Goal: Information Seeking & Learning: Learn about a topic

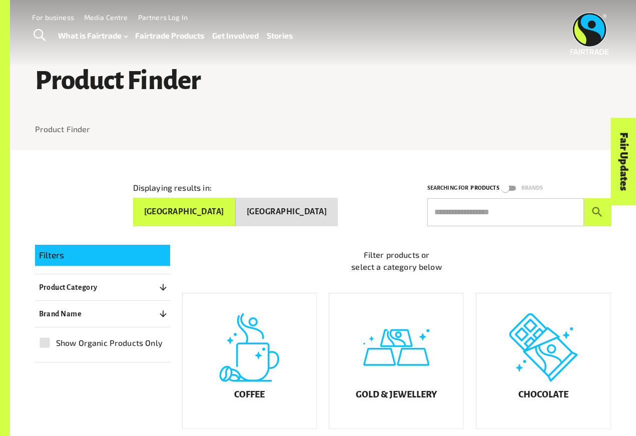
click at [482, 202] on input "text" at bounding box center [505, 212] width 157 height 28
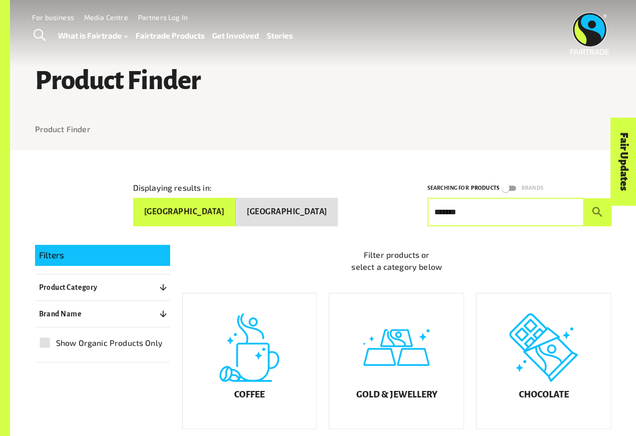
click at [597, 208] on button "submit" at bounding box center [598, 212] width 28 height 28
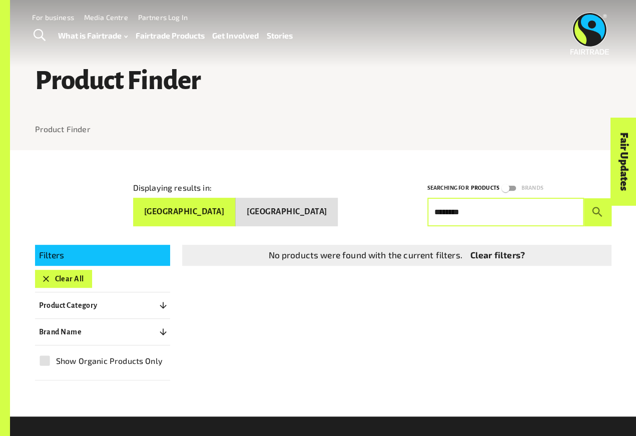
type input "*******"
click at [597, 208] on button "submit" at bounding box center [598, 212] width 28 height 28
click at [590, 208] on button "submit" at bounding box center [598, 212] width 28 height 28
click at [604, 203] on div "Fair Updates" at bounding box center [568, 193] width 88 height 26
click at [595, 222] on button "submit" at bounding box center [598, 212] width 28 height 28
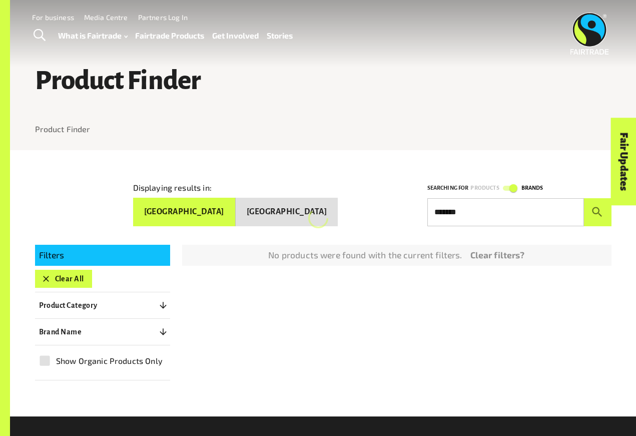
click at [595, 221] on button "submit" at bounding box center [598, 212] width 28 height 28
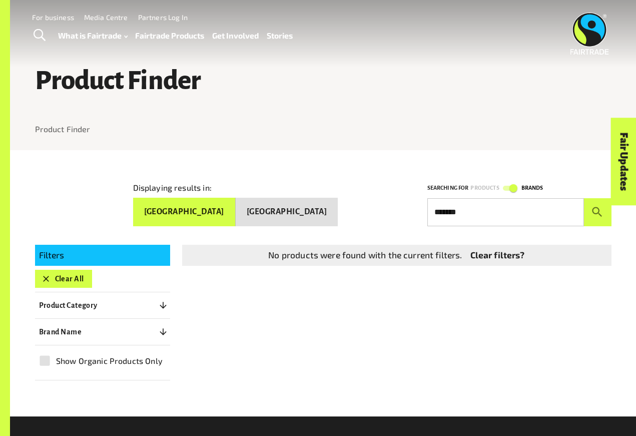
click at [492, 229] on div "No products were found with the current filters. Clear filters?" at bounding box center [390, 247] width 441 height 37
click at [466, 202] on input "*******" at bounding box center [505, 212] width 157 height 28
click at [597, 208] on button "submit" at bounding box center [598, 212] width 28 height 28
type input "*"
type input "********"
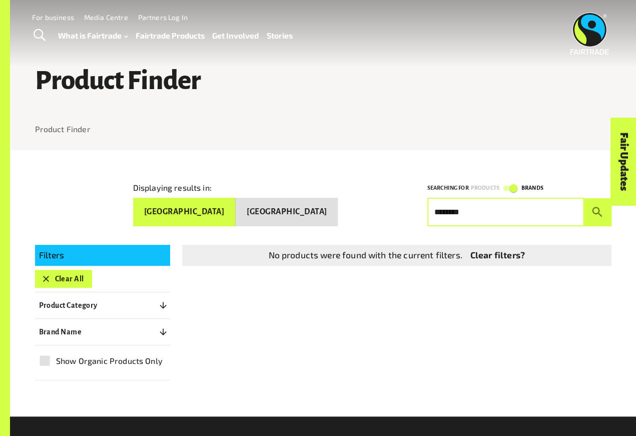
click at [597, 208] on button "submit" at bounding box center [598, 212] width 28 height 28
click at [501, 255] on link "Clear filters?" at bounding box center [497, 255] width 55 height 13
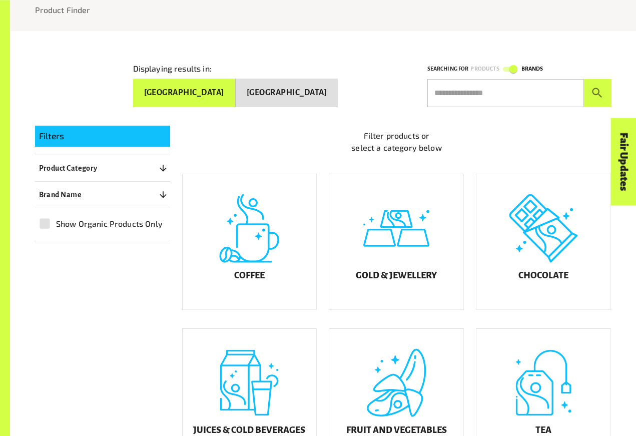
scroll to position [113, 0]
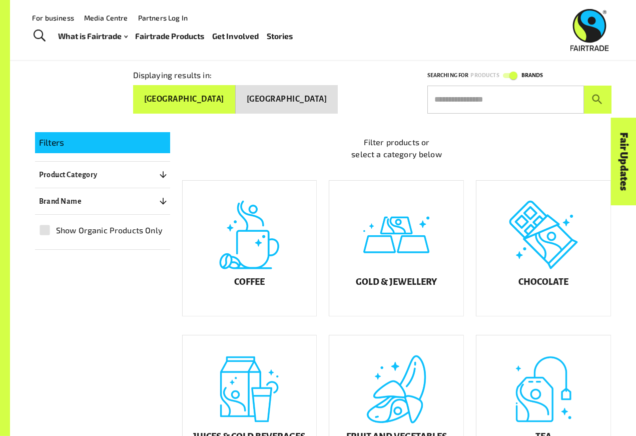
click at [508, 100] on input "text" at bounding box center [505, 100] width 157 height 28
click at [538, 94] on input "text" at bounding box center [505, 100] width 157 height 28
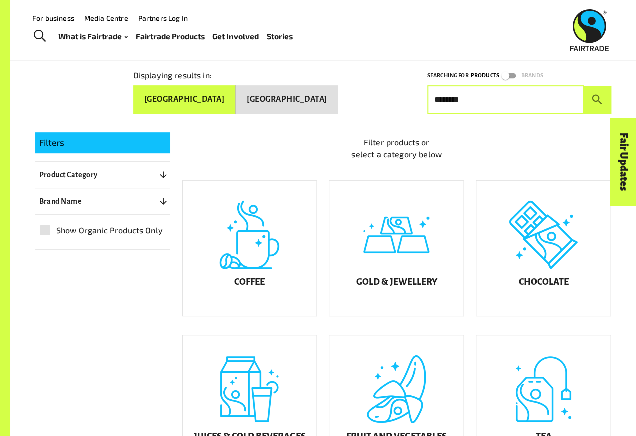
type input "********"
click at [597, 95] on button "submit" at bounding box center [598, 100] width 28 height 28
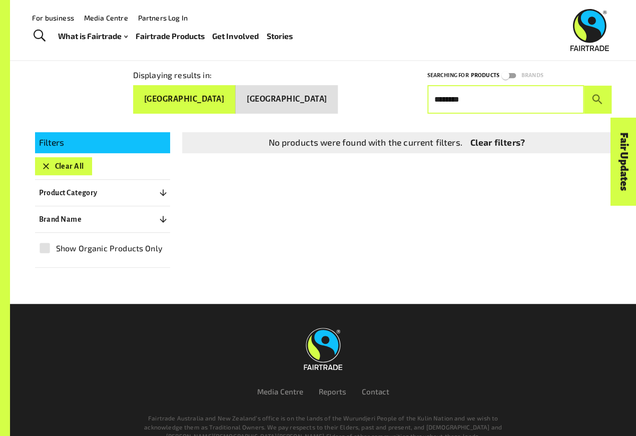
click at [59, 213] on p "Brand Name" at bounding box center [60, 219] width 43 height 12
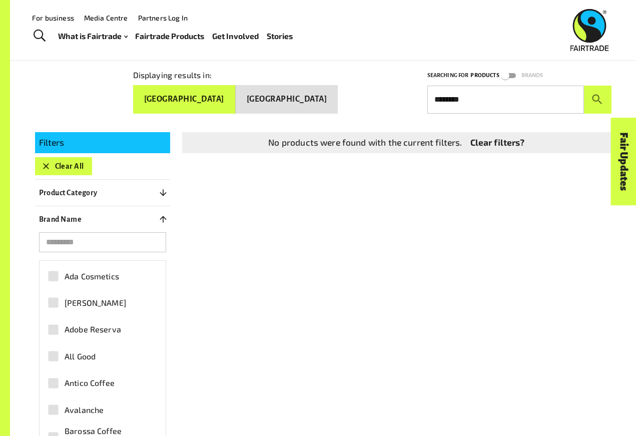
click at [64, 238] on input "search" at bounding box center [102, 242] width 127 height 20
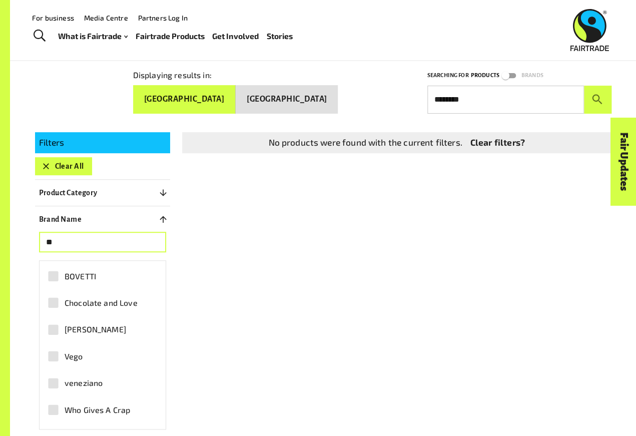
type input "*"
click at [71, 184] on button "Product Category 0" at bounding box center [102, 193] width 135 height 18
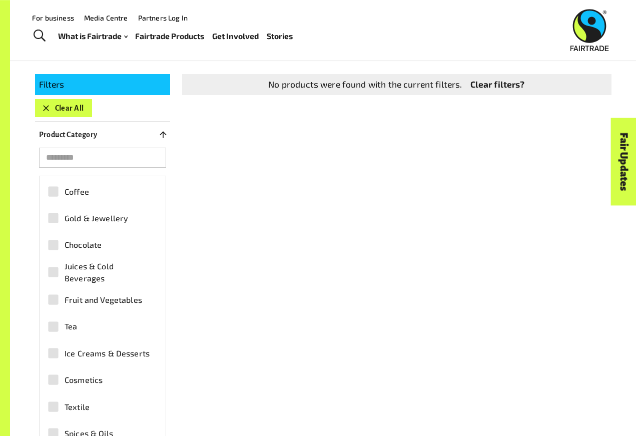
scroll to position [170, 0]
click at [49, 113] on button "Clear All" at bounding box center [63, 109] width 57 height 18
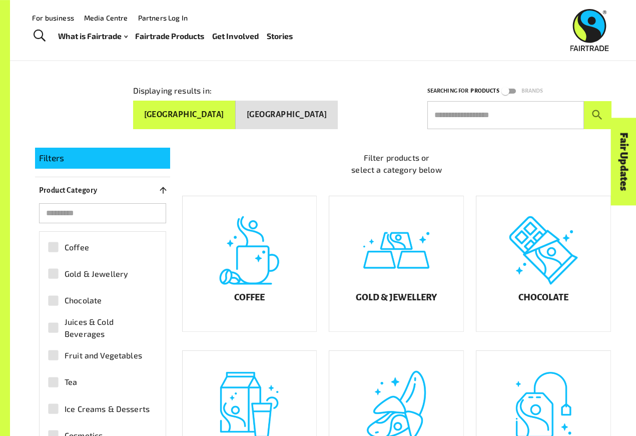
scroll to position [97, 0]
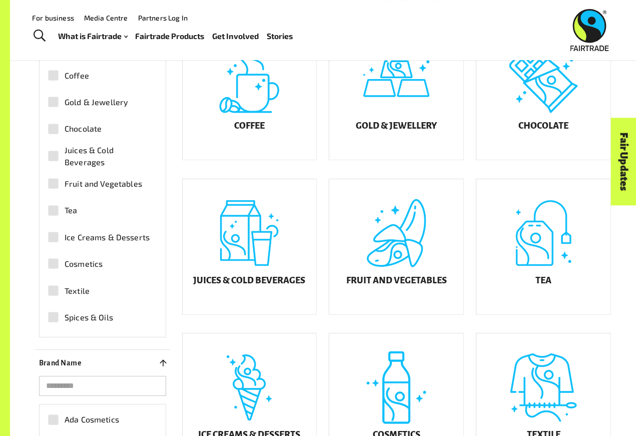
click at [554, 96] on div "Chocolate" at bounding box center [543, 92] width 134 height 135
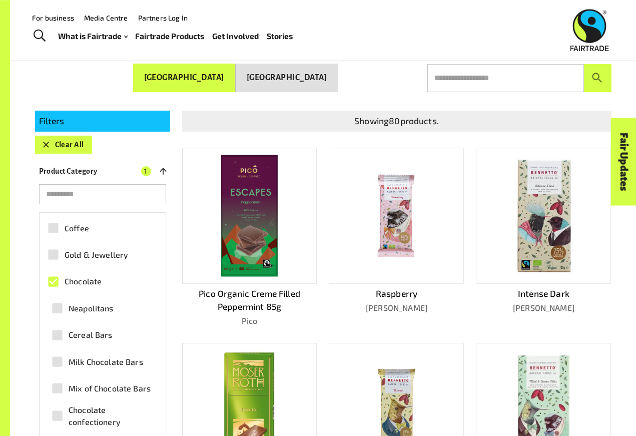
scroll to position [133, 0]
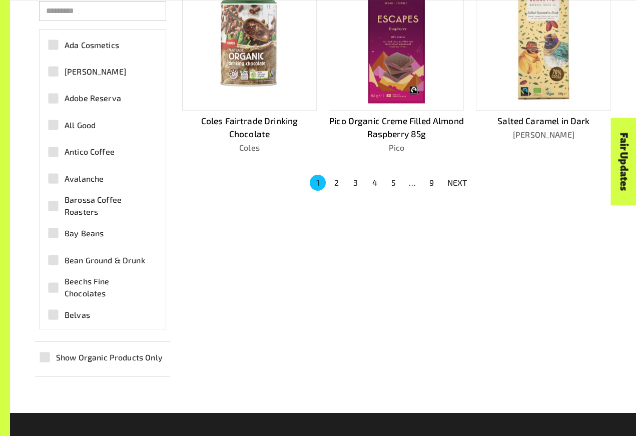
click at [330, 184] on button "2" at bounding box center [337, 183] width 16 height 16
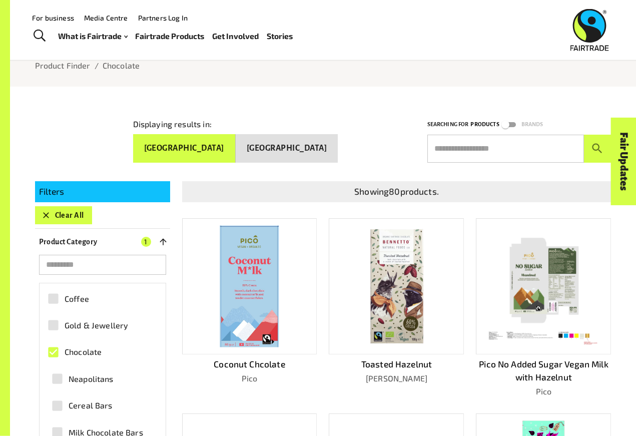
scroll to position [0, 0]
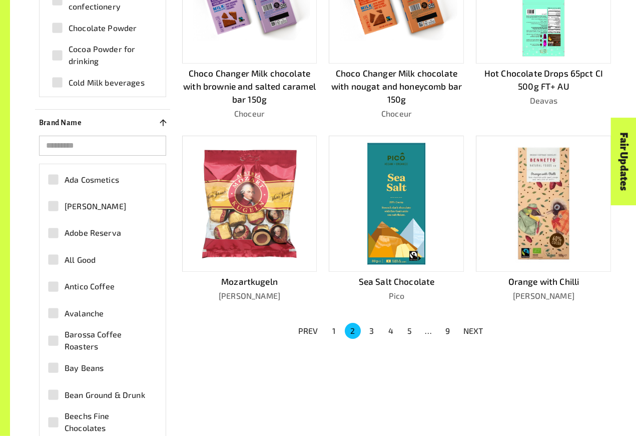
click at [371, 329] on button "3" at bounding box center [372, 331] width 16 height 16
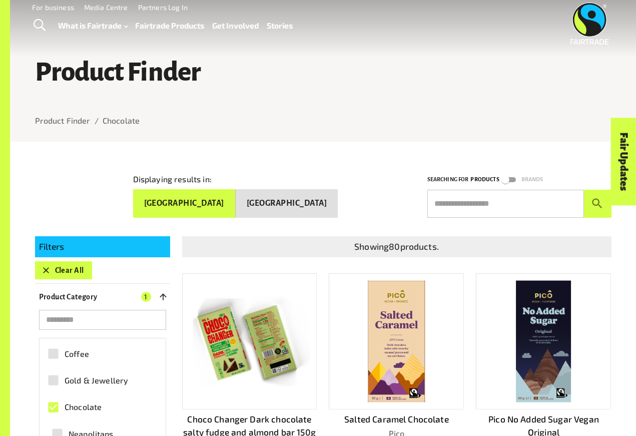
click at [323, 208] on button "[GEOGRAPHIC_DATA]" at bounding box center [287, 203] width 102 height 28
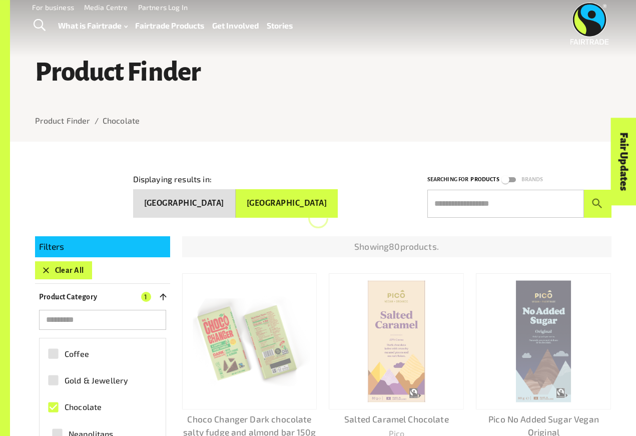
scroll to position [9, 0]
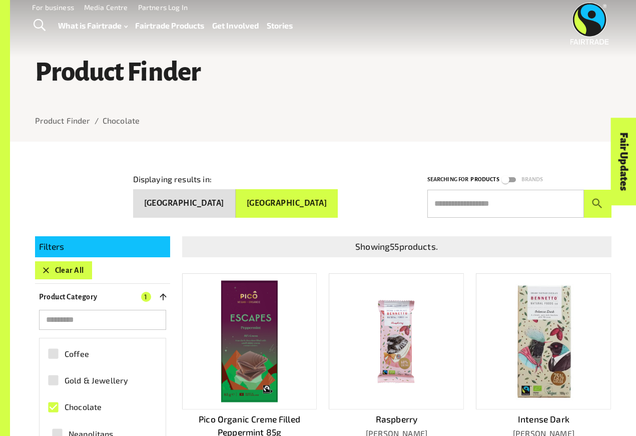
click at [41, 274] on button "Clear All" at bounding box center [63, 270] width 57 height 18
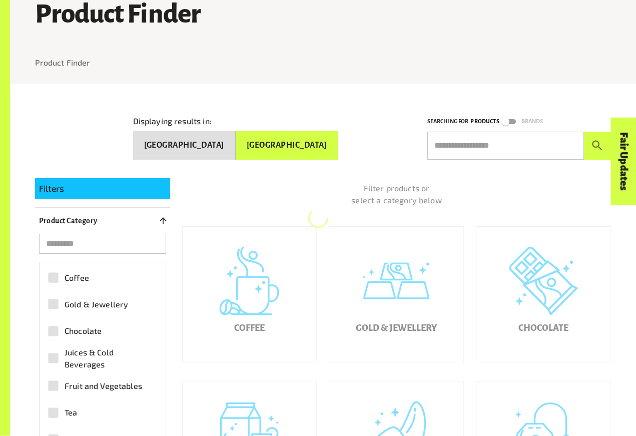
scroll to position [150, 0]
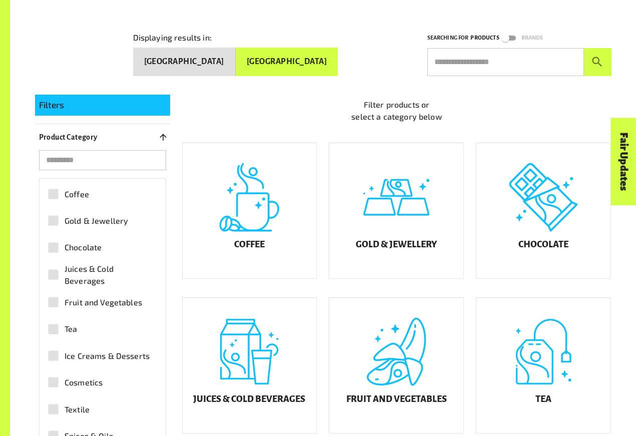
click at [487, 48] on input "text" at bounding box center [505, 62] width 157 height 28
type input "*"
click at [597, 58] on button "submit" at bounding box center [598, 62] width 28 height 28
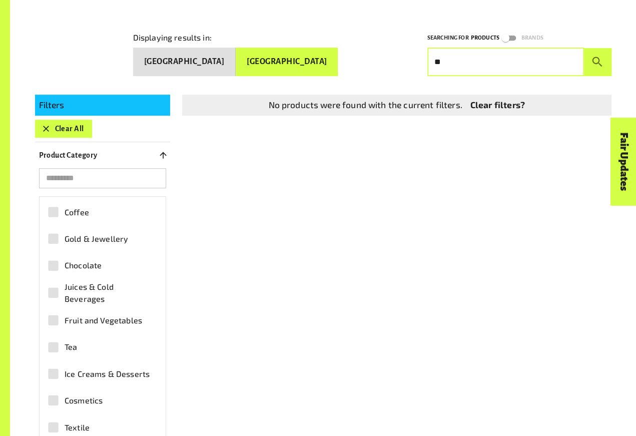
type input "*"
click at [54, 127] on button "Clear All" at bounding box center [63, 129] width 57 height 18
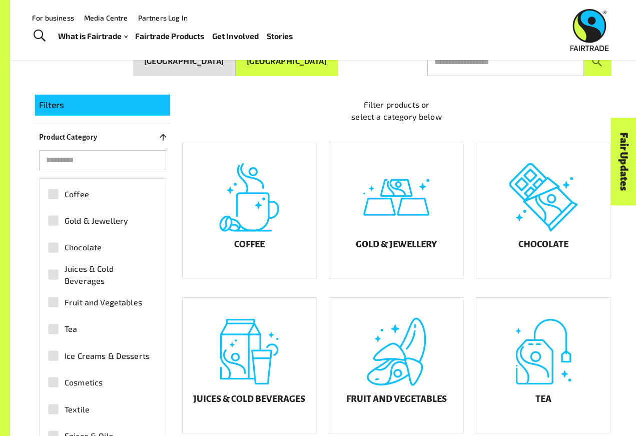
click at [564, 215] on div "Chocolate" at bounding box center [543, 210] width 134 height 135
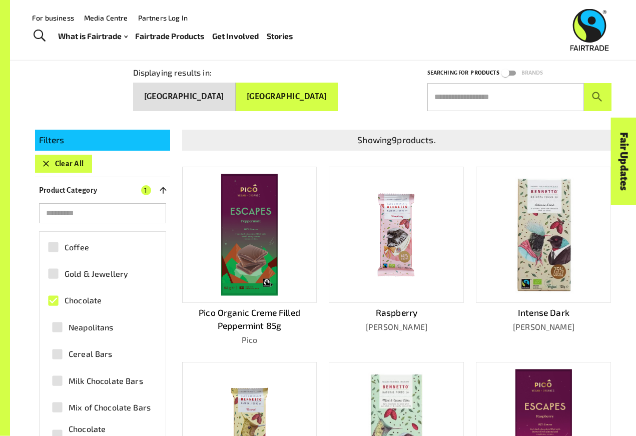
scroll to position [111, 0]
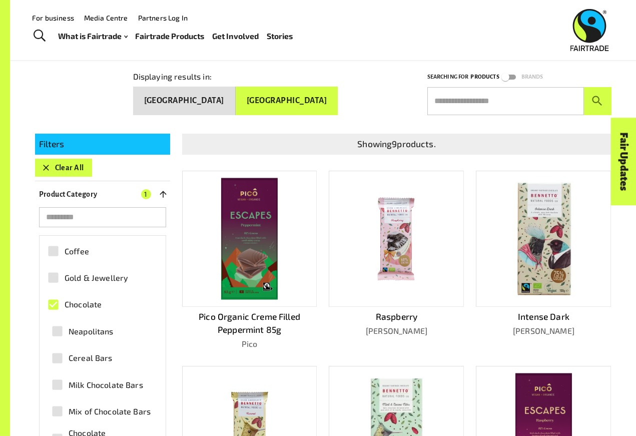
click at [516, 100] on input "text" at bounding box center [505, 101] width 157 height 28
type input "**********"
click at [597, 96] on button "submit" at bounding box center [598, 101] width 28 height 28
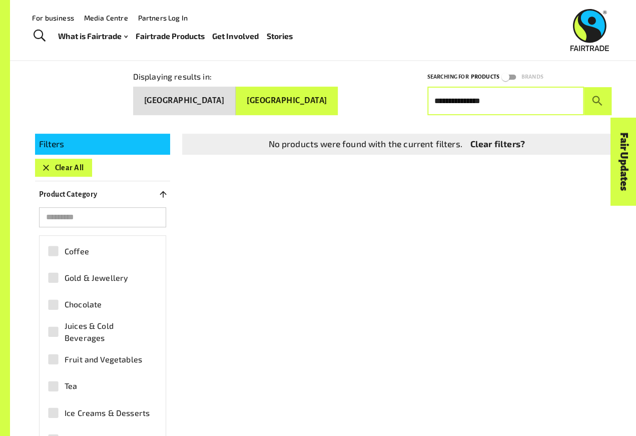
click at [51, 166] on icon "button" at bounding box center [46, 168] width 10 height 10
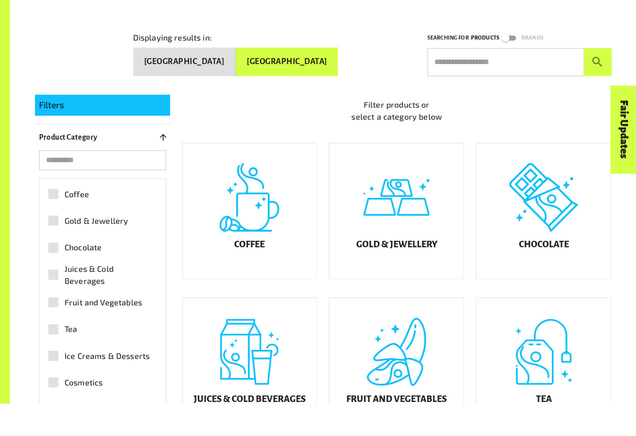
scroll to position [150, 0]
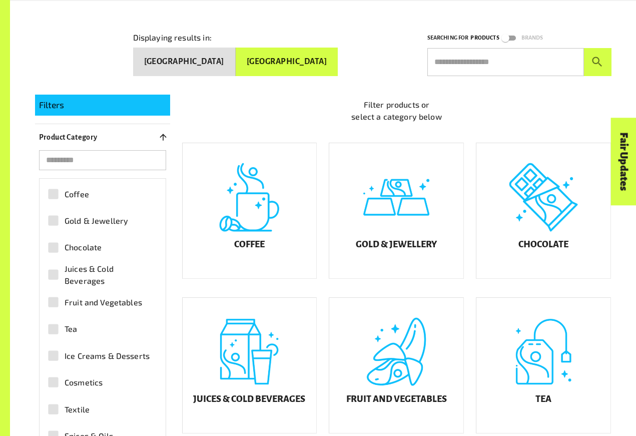
click at [566, 174] on div "Chocolate" at bounding box center [543, 210] width 134 height 135
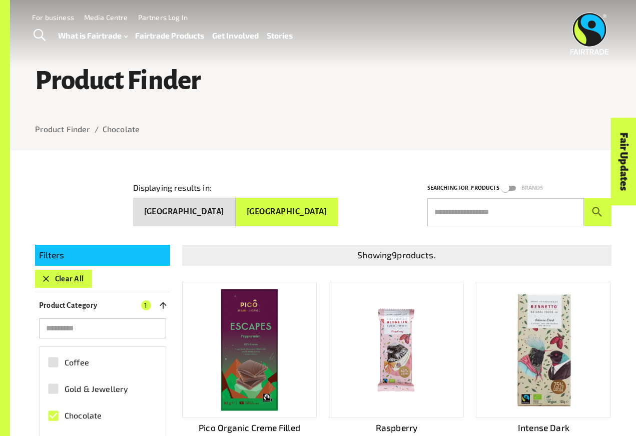
click at [236, 209] on button "[GEOGRAPHIC_DATA]" at bounding box center [184, 212] width 103 height 28
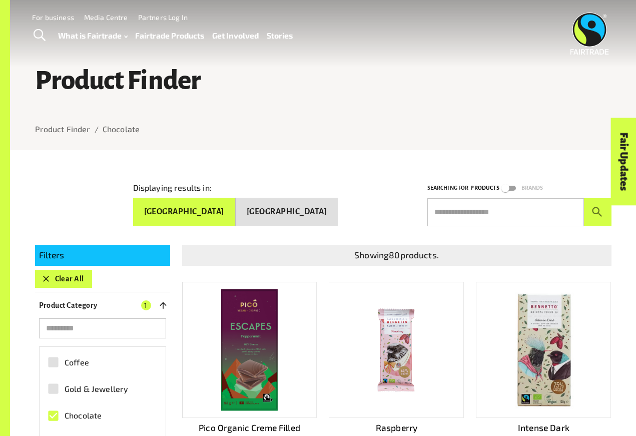
click at [534, 199] on div "Fair Updates" at bounding box center [568, 193] width 88 height 26
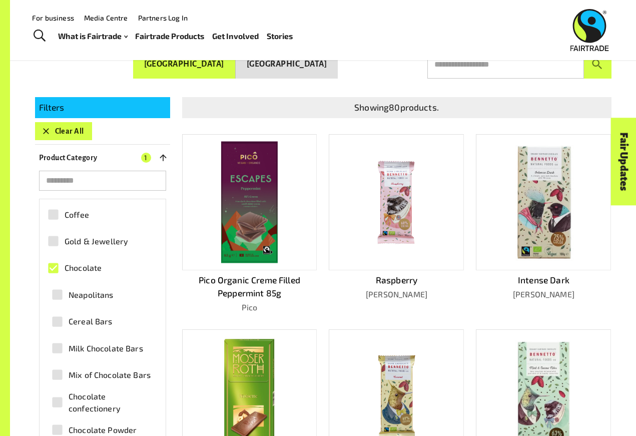
click at [502, 65] on input "text" at bounding box center [505, 65] width 157 height 28
click at [597, 60] on button "submit" at bounding box center [598, 65] width 28 height 28
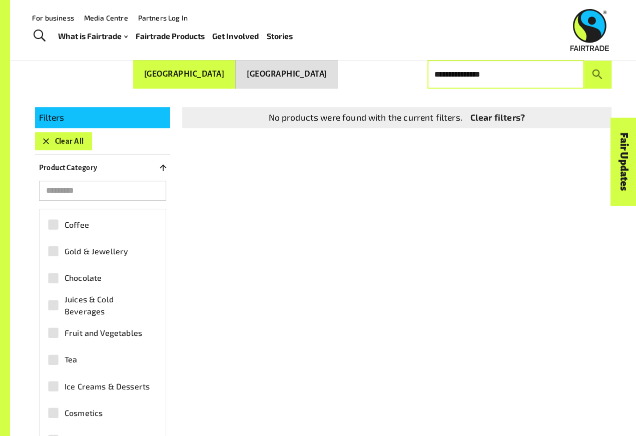
scroll to position [131, 0]
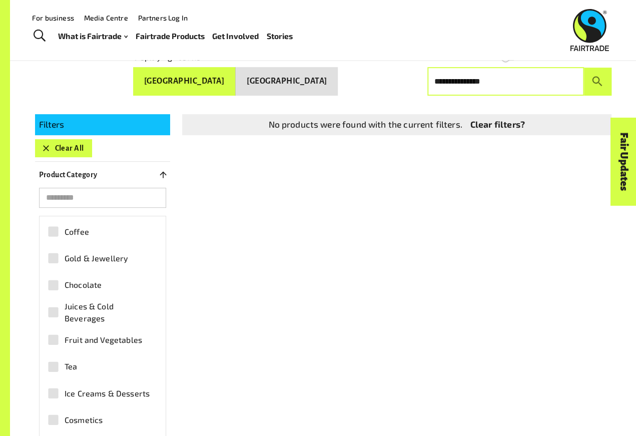
click at [561, 72] on input "**********" at bounding box center [505, 82] width 157 height 28
click at [498, 84] on input "**********" at bounding box center [505, 82] width 157 height 28
click at [489, 84] on input "**********" at bounding box center [505, 82] width 157 height 28
type input "*"
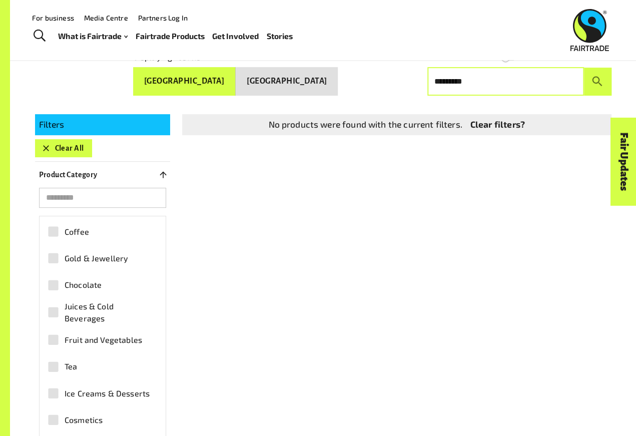
type input "*********"
click at [597, 77] on button "submit" at bounding box center [598, 82] width 28 height 28
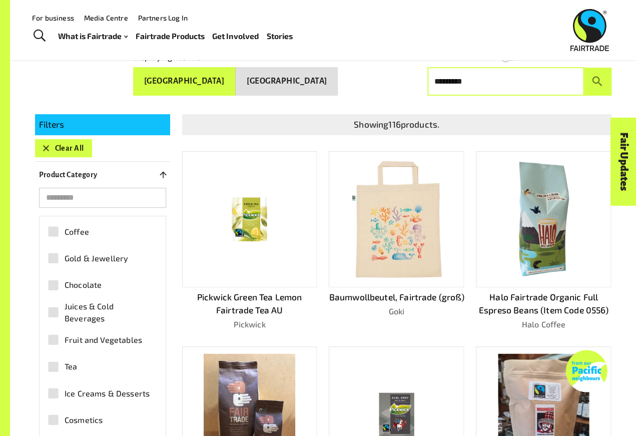
click at [445, 217] on img at bounding box center [396, 219] width 121 height 121
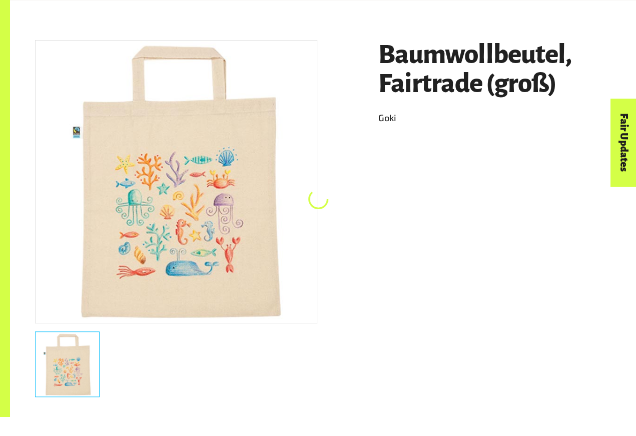
scroll to position [150, 0]
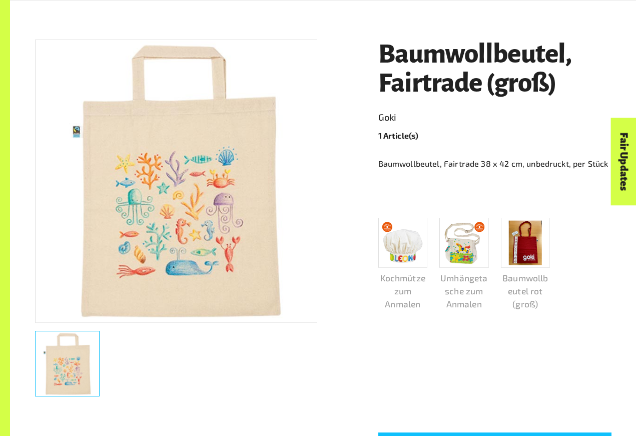
click at [413, 247] on img at bounding box center [403, 243] width 44 height 44
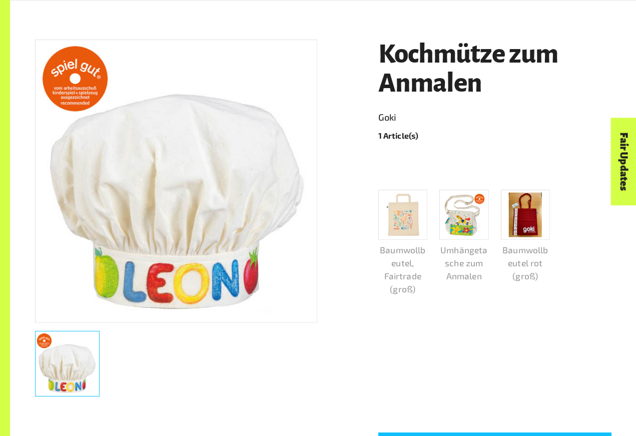
click at [446, 222] on img at bounding box center [464, 215] width 44 height 44
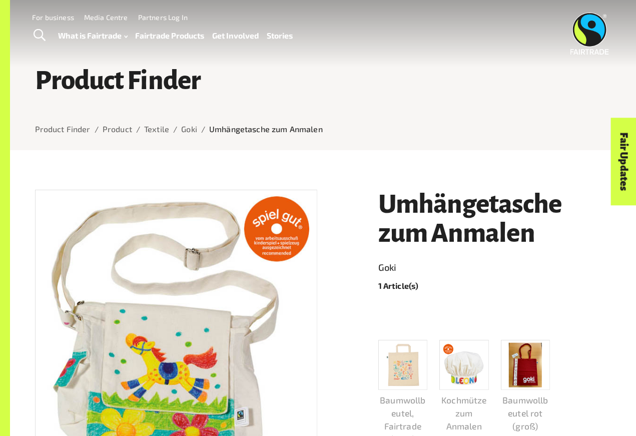
click at [246, 125] on p "Umhängetasche zum Anmalen" at bounding box center [266, 129] width 114 height 12
click at [245, 124] on p "Umhängetasche zum Anmalen" at bounding box center [266, 129] width 114 height 12
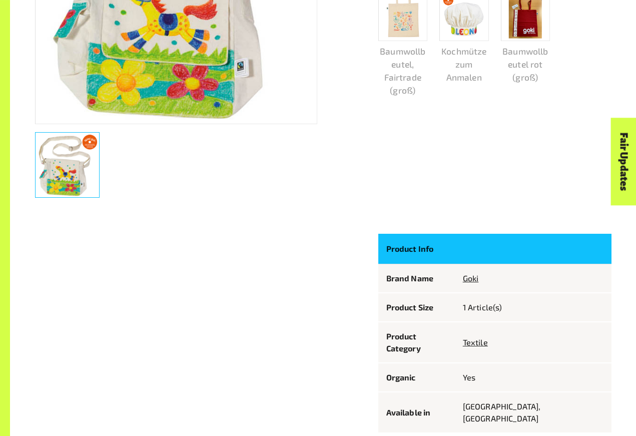
scroll to position [374, 0]
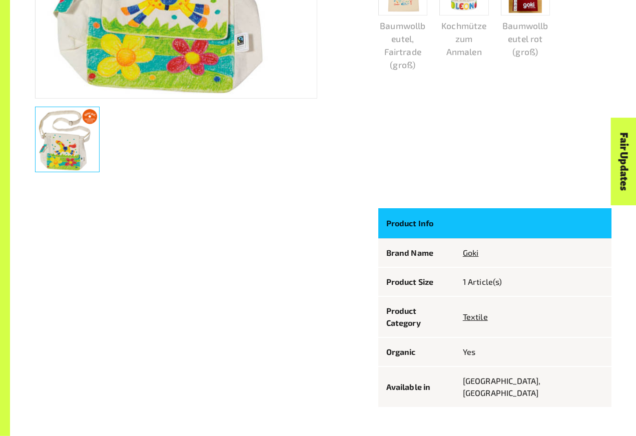
click at [519, 227] on th at bounding box center [533, 223] width 157 height 30
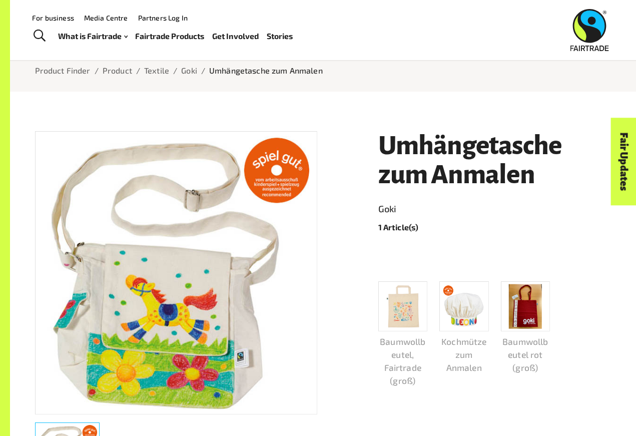
scroll to position [0, 0]
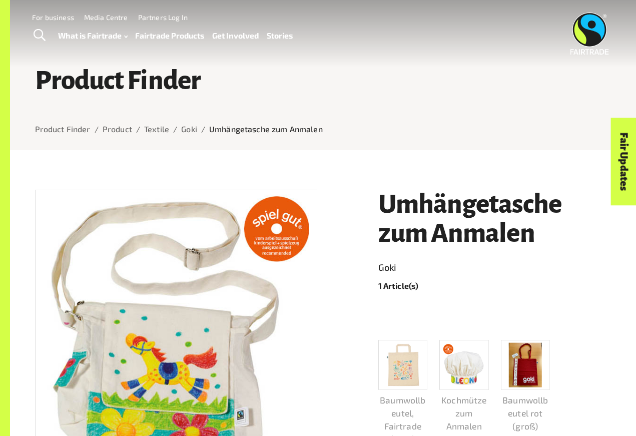
click at [51, 20] on link "For business" at bounding box center [53, 17] width 42 height 9
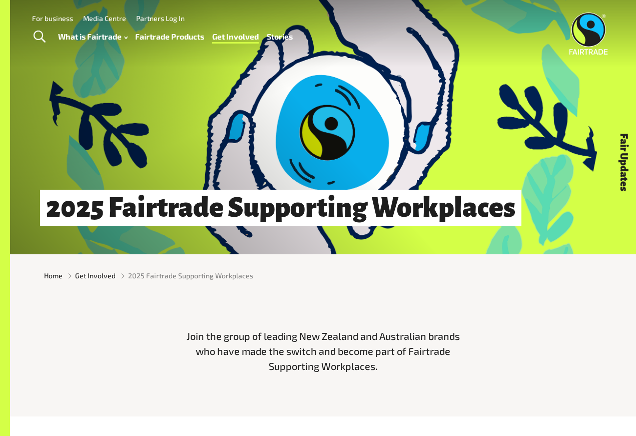
click at [49, 21] on link "For business" at bounding box center [52, 18] width 41 height 9
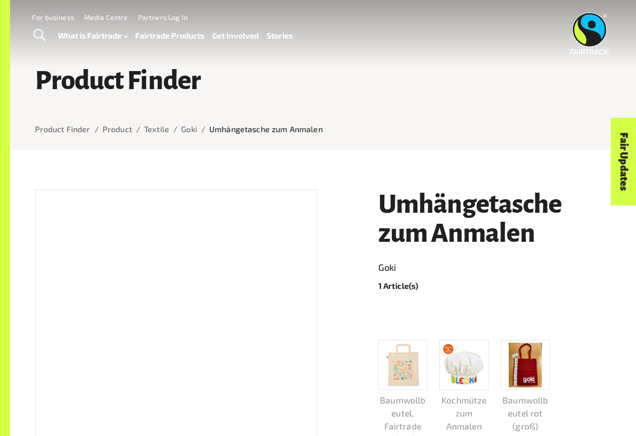
scroll to position [150, 0]
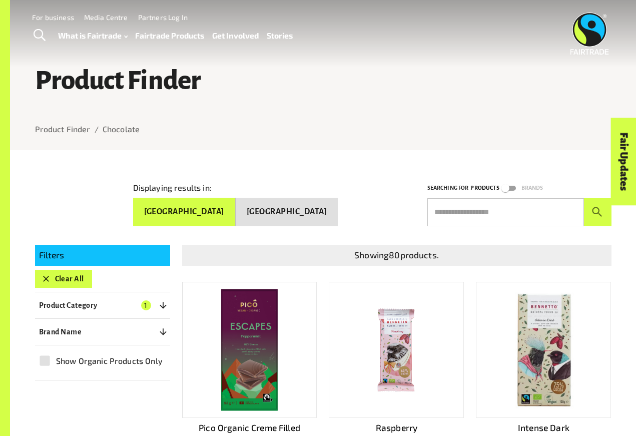
click at [507, 221] on input "text" at bounding box center [505, 212] width 157 height 28
click at [39, 276] on button "Clear All" at bounding box center [63, 279] width 57 height 18
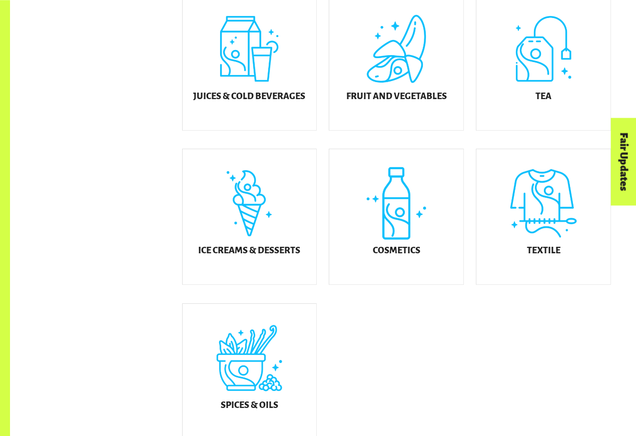
scroll to position [465, 0]
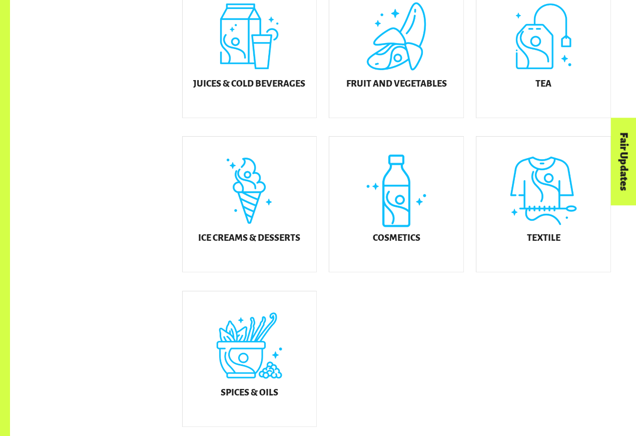
click at [542, 223] on div "Textile" at bounding box center [543, 204] width 134 height 135
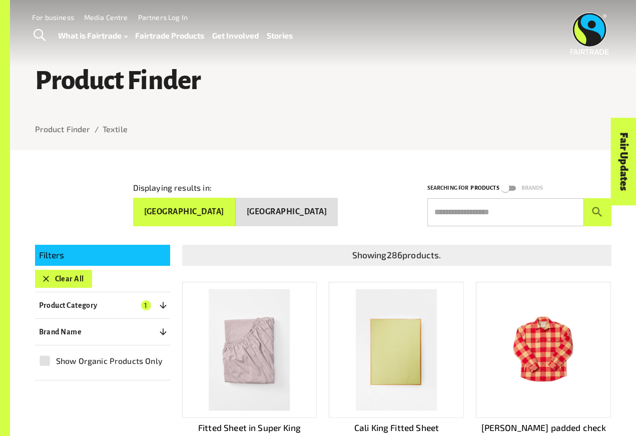
scroll to position [483, 0]
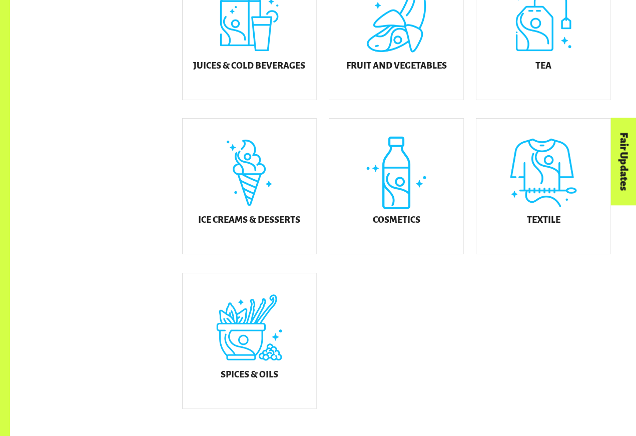
click at [402, 179] on div "Cosmetics" at bounding box center [396, 186] width 134 height 135
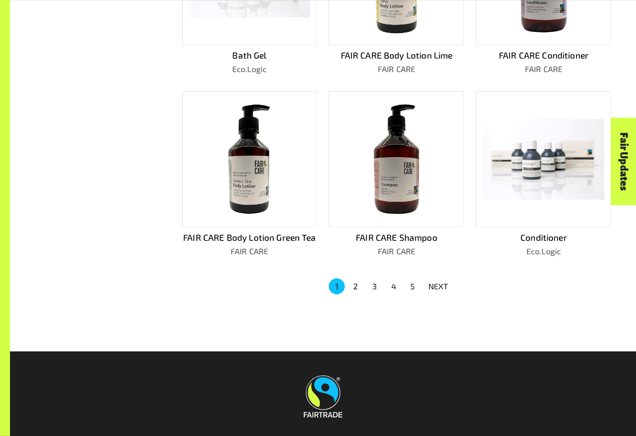
scroll to position [608, 0]
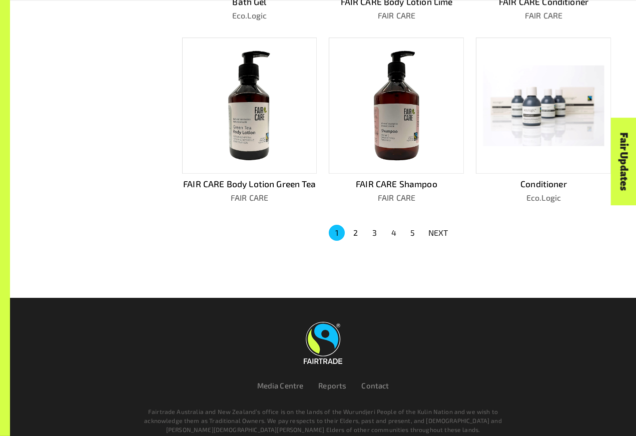
click at [357, 226] on button "2" at bounding box center [356, 233] width 16 height 16
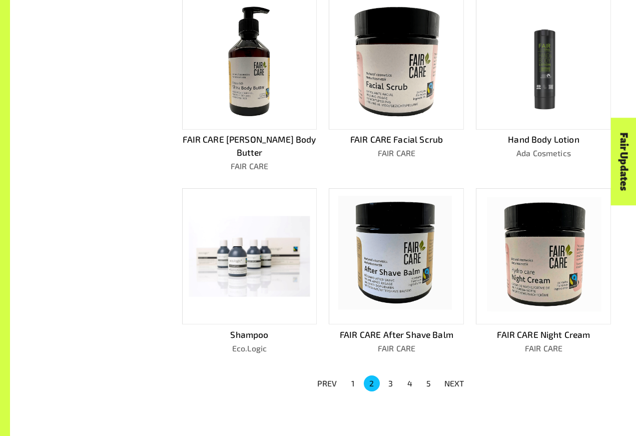
scroll to position [616, 0]
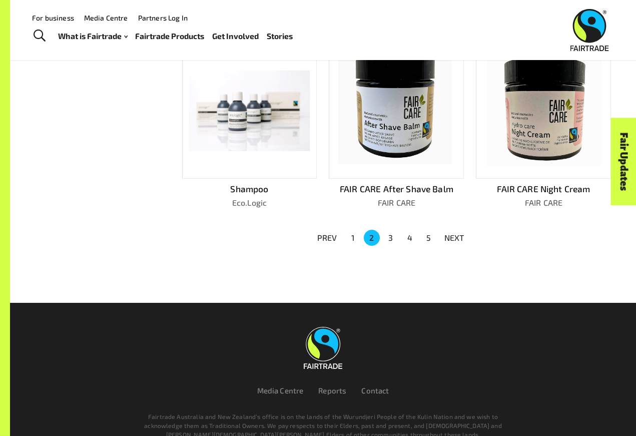
click at [391, 230] on button "3" at bounding box center [391, 238] width 16 height 16
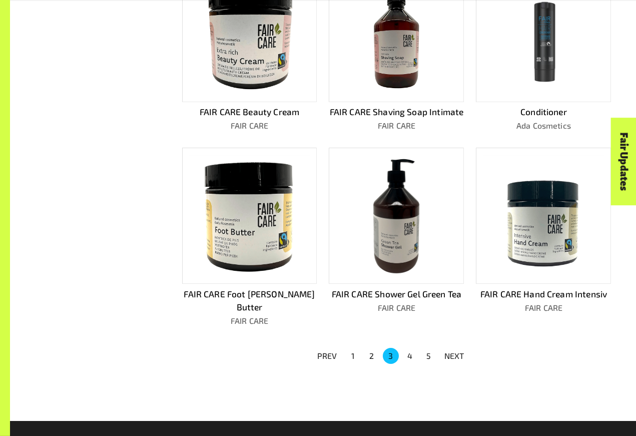
scroll to position [498, 0]
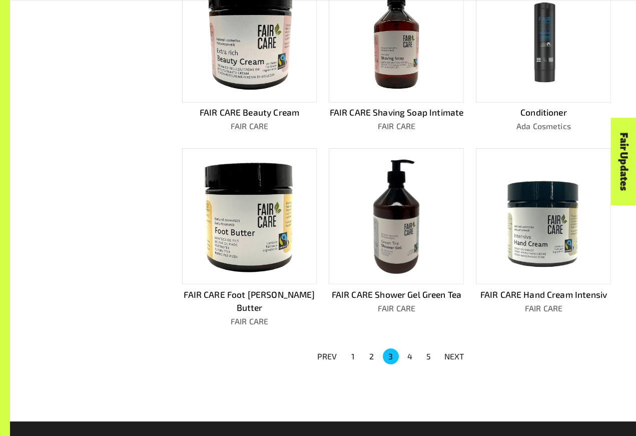
click at [410, 348] on button "4" at bounding box center [410, 356] width 16 height 16
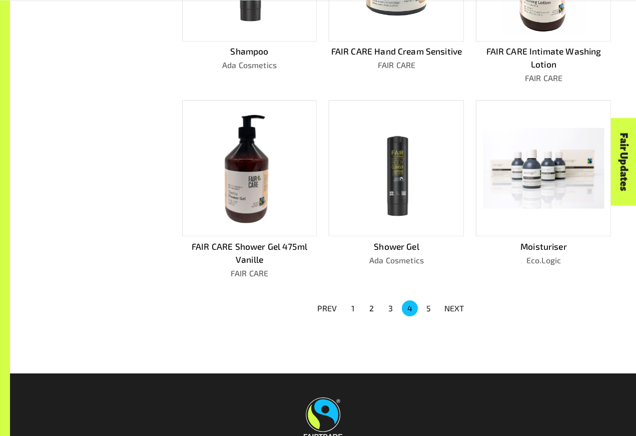
click at [432, 310] on button "5" at bounding box center [429, 308] width 16 height 16
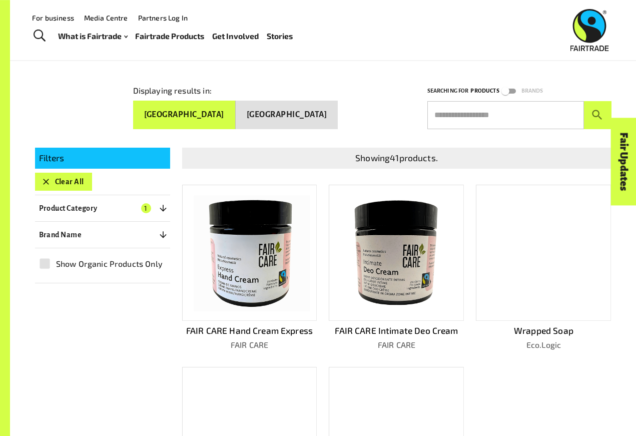
scroll to position [0, 0]
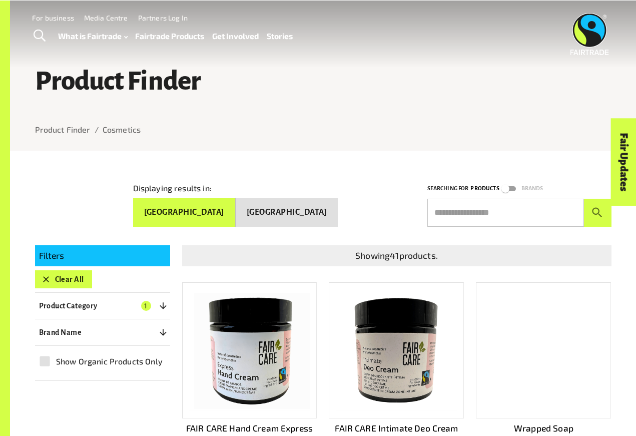
scroll to position [452, 0]
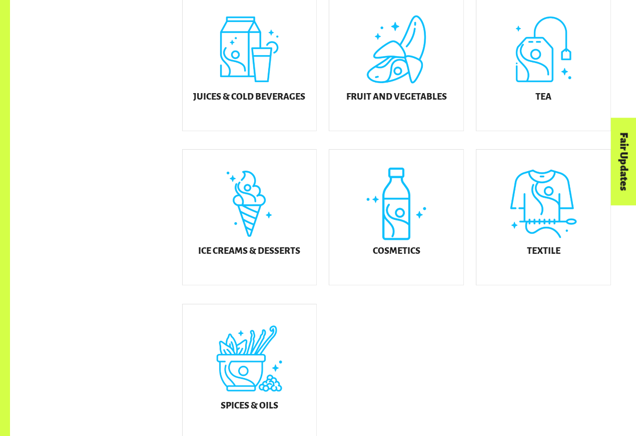
click at [239, 229] on div "Ice Creams & Desserts" at bounding box center [250, 217] width 134 height 135
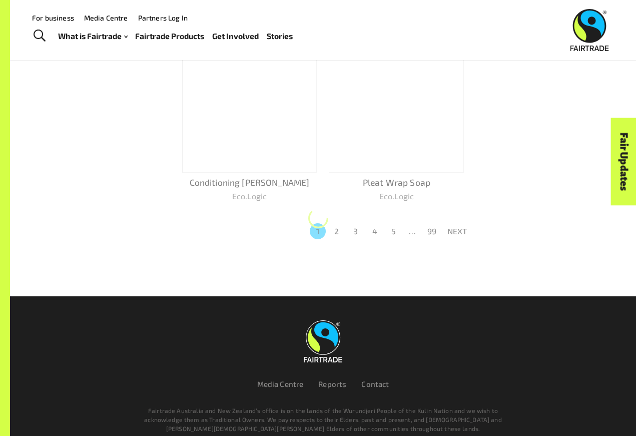
click at [220, 192] on p "Eco.Logic" at bounding box center [249, 196] width 135 height 12
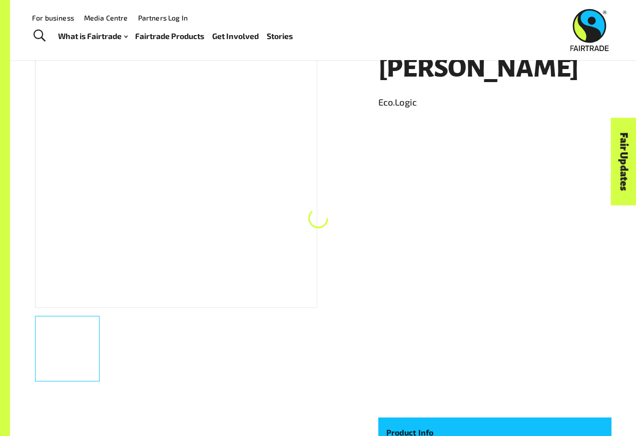
scroll to position [150, 0]
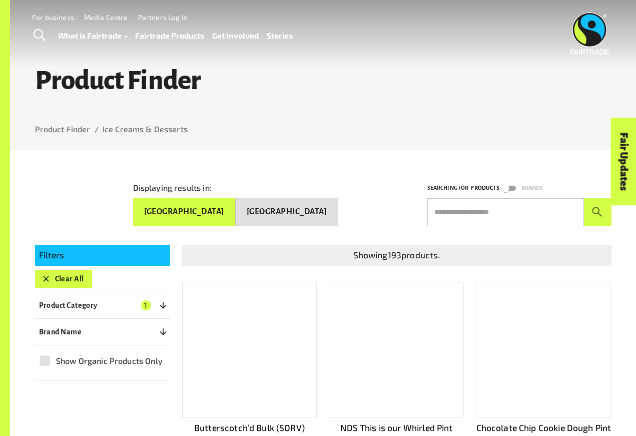
click at [512, 211] on input "text" at bounding box center [505, 212] width 157 height 28
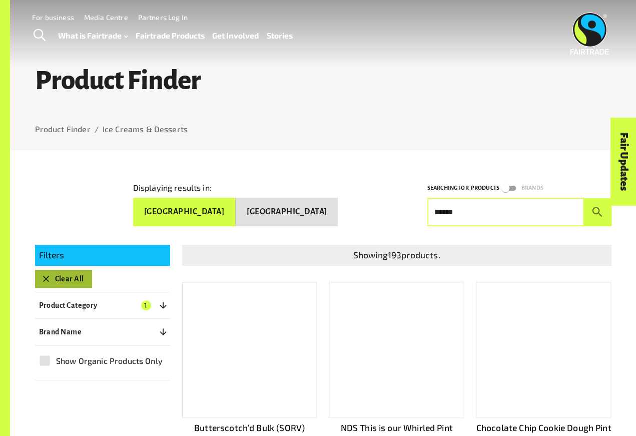
type input "******"
click at [56, 274] on button "Clear All" at bounding box center [63, 279] width 57 height 18
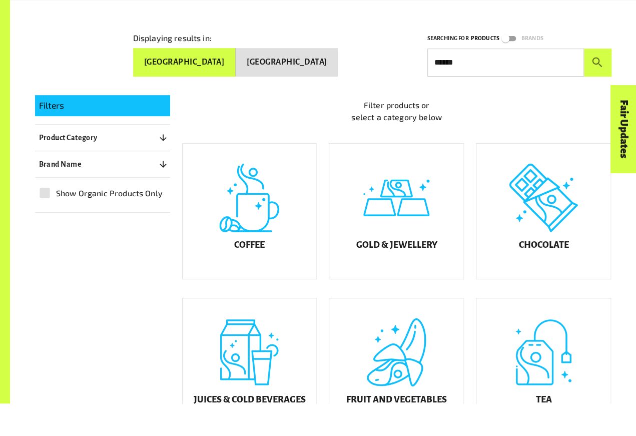
scroll to position [150, 0]
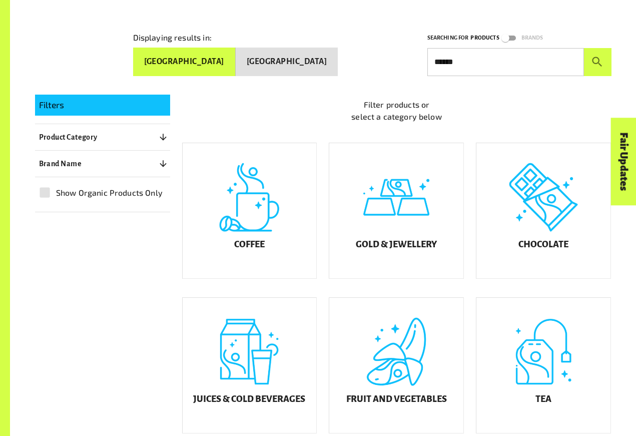
click at [611, 50] on button "submit" at bounding box center [598, 62] width 28 height 28
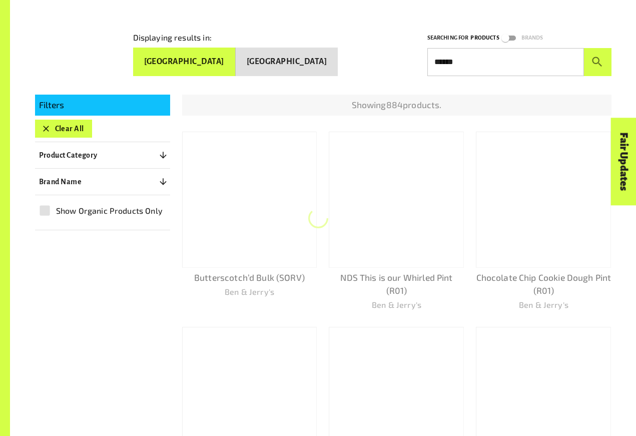
click at [601, 60] on icon "submit" at bounding box center [598, 62] width 14 height 14
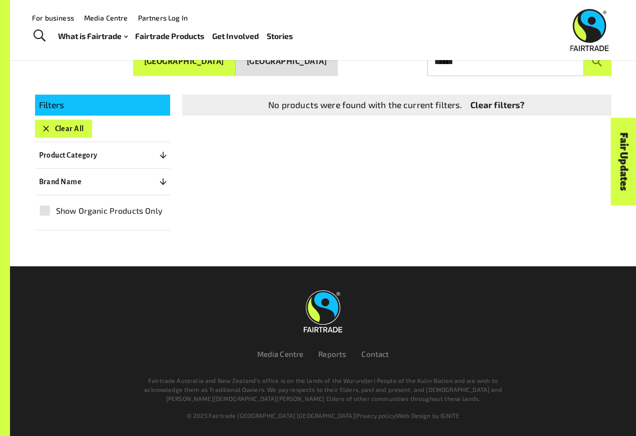
scroll to position [146, 0]
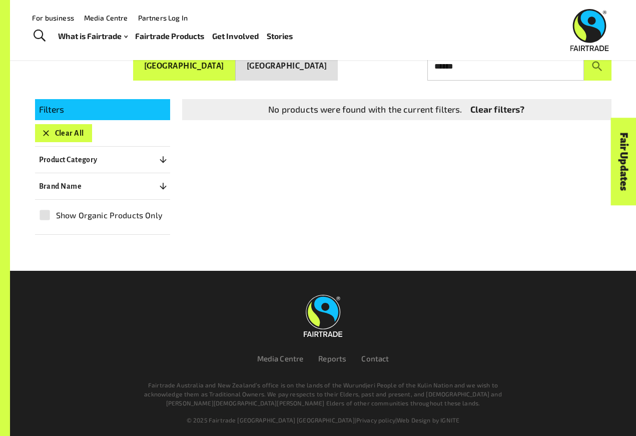
click at [550, 61] on input "******" at bounding box center [505, 67] width 157 height 28
